Goal: Transaction & Acquisition: Purchase product/service

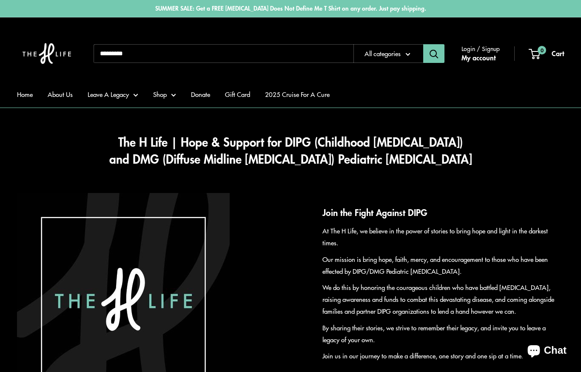
click at [167, 97] on link "Shop" at bounding box center [164, 94] width 23 height 12
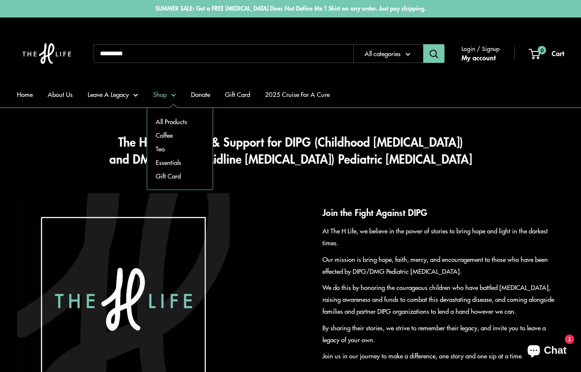
click at [165, 165] on link "Essentials" at bounding box center [179, 163] width 65 height 14
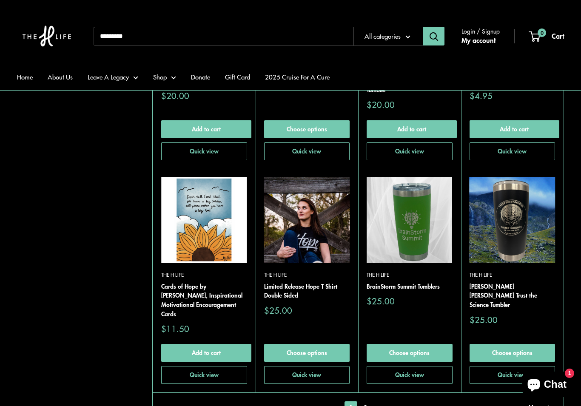
scroll to position [1803, 0]
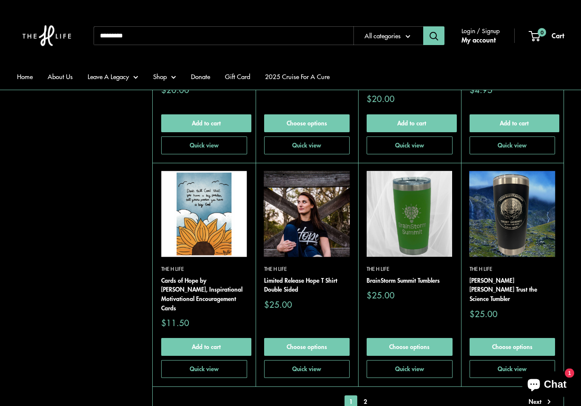
click at [367, 372] on link "2" at bounding box center [365, 402] width 13 height 13
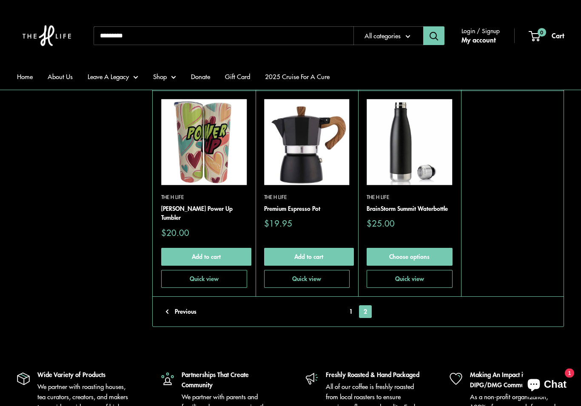
scroll to position [1848, 0]
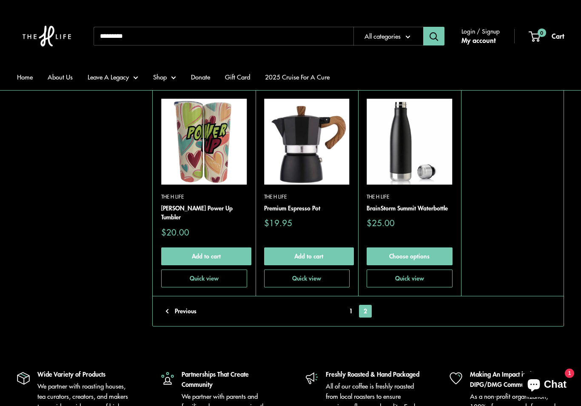
click at [162, 82] on link "Shop" at bounding box center [164, 77] width 23 height 12
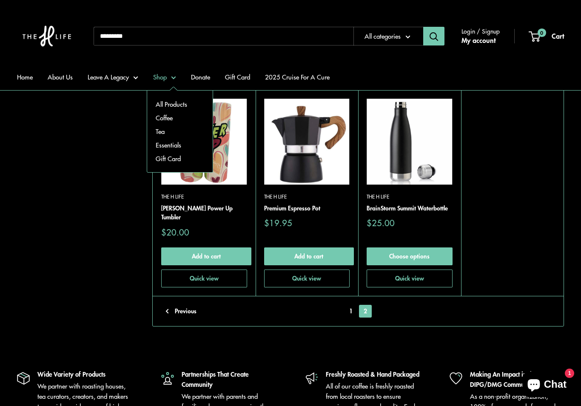
click at [162, 118] on link "Coffee" at bounding box center [179, 118] width 65 height 14
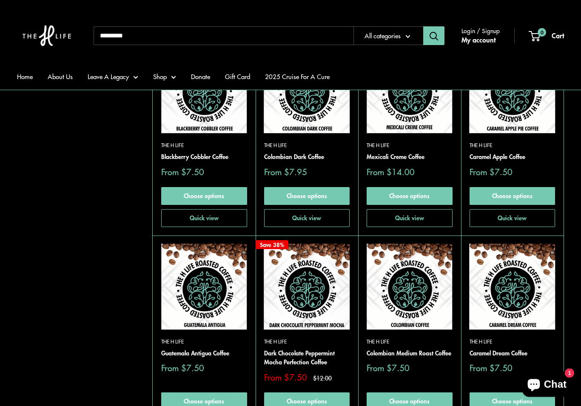
scroll to position [872, 0]
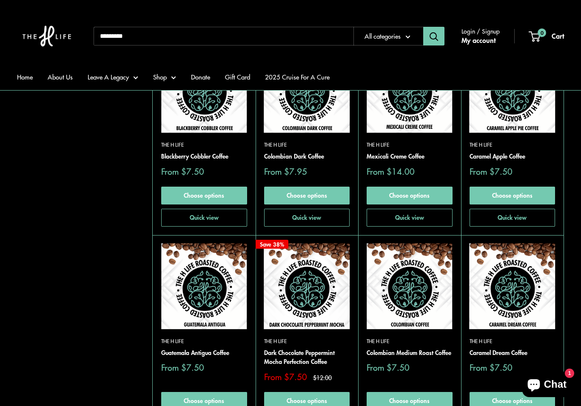
click at [313, 35] on input "Search..." at bounding box center [224, 36] width 260 height 19
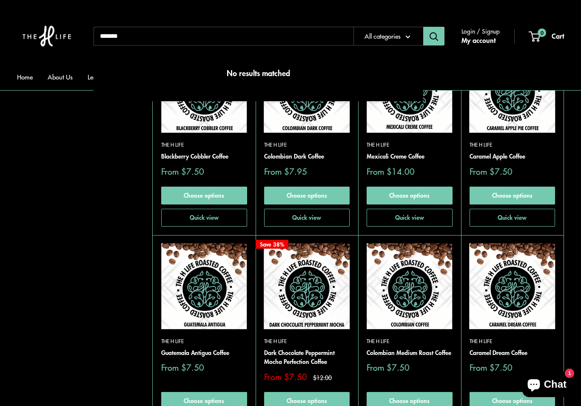
type input "******"
click at [434, 36] on button "Search" at bounding box center [433, 36] width 21 height 19
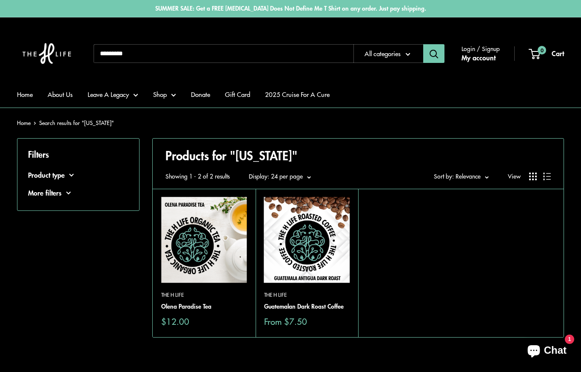
click at [167, 60] on input "Search..." at bounding box center [224, 53] width 260 height 19
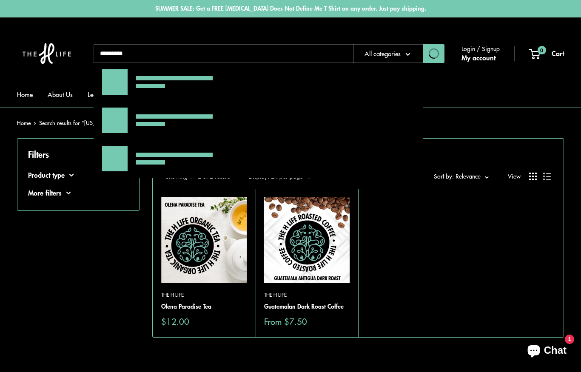
type input "*********"
click at [434, 54] on button "Search" at bounding box center [433, 53] width 21 height 19
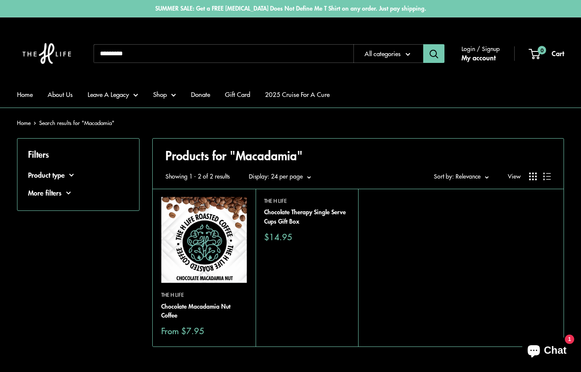
click at [330, 55] on input "Search..." at bounding box center [224, 53] width 260 height 19
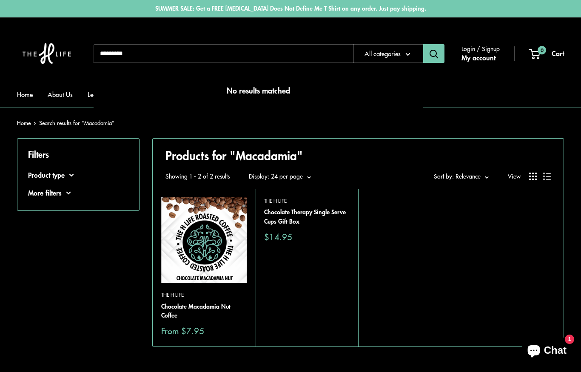
type input "*********"
click at [434, 54] on button "Search" at bounding box center [433, 53] width 21 height 19
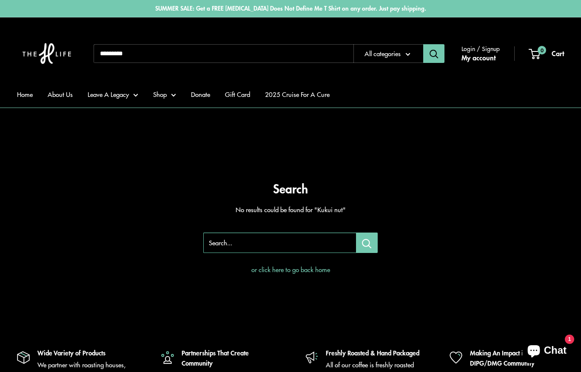
click at [169, 47] on input "Search..." at bounding box center [224, 53] width 260 height 19
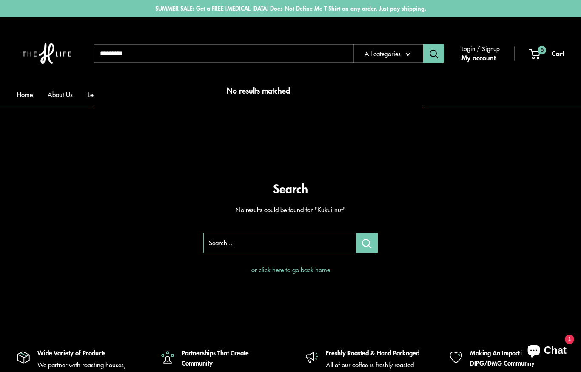
type input "*********"
click at [434, 54] on button "Search" at bounding box center [433, 53] width 21 height 19
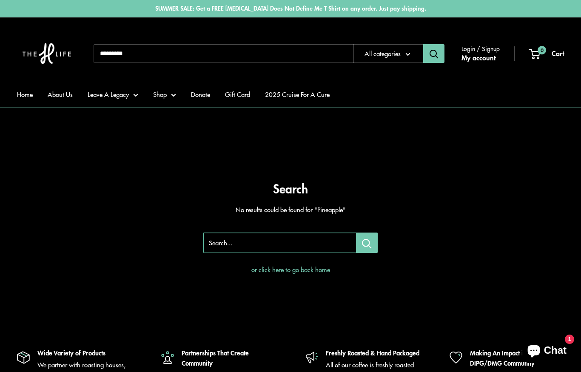
click at [163, 95] on link "Shop" at bounding box center [164, 94] width 23 height 12
click at [157, 146] on link "Tea" at bounding box center [179, 149] width 65 height 14
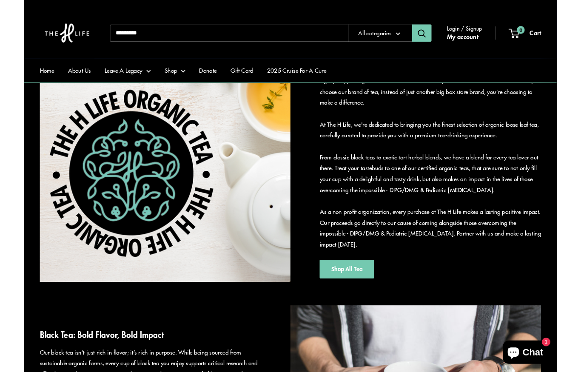
scroll to position [182, 0]
